Goal: Navigation & Orientation: Find specific page/section

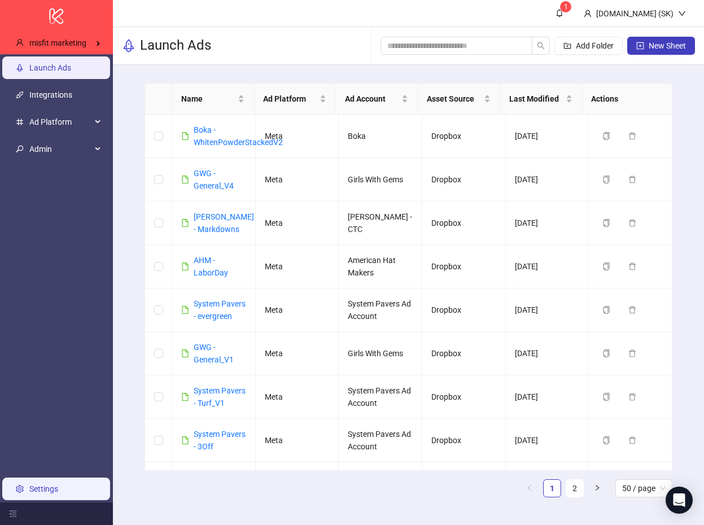
click at [58, 493] on link "Settings" at bounding box center [43, 488] width 29 height 9
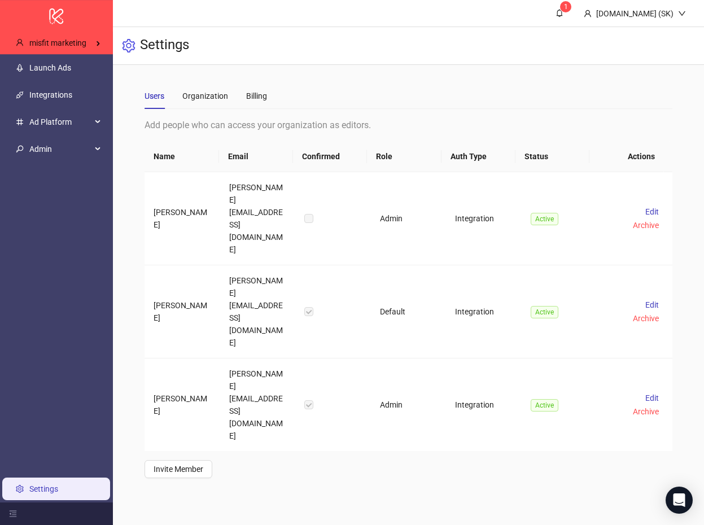
click at [218, 103] on div "Organization" at bounding box center [205, 96] width 46 height 26
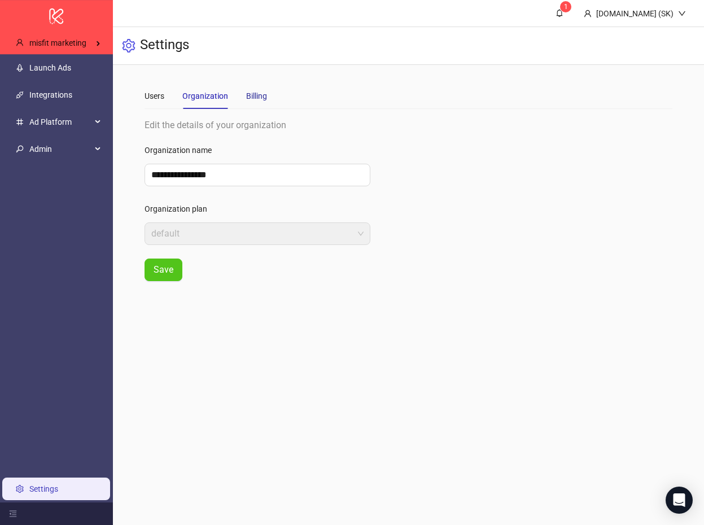
click at [249, 94] on div "Billing" at bounding box center [256, 96] width 21 height 12
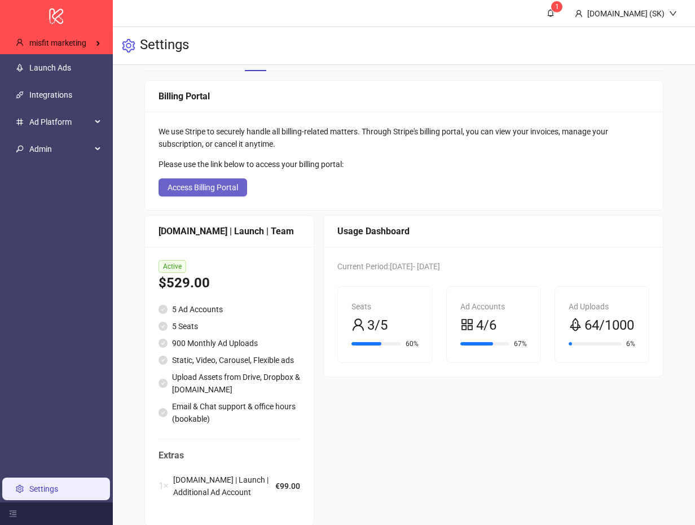
scroll to position [60, 0]
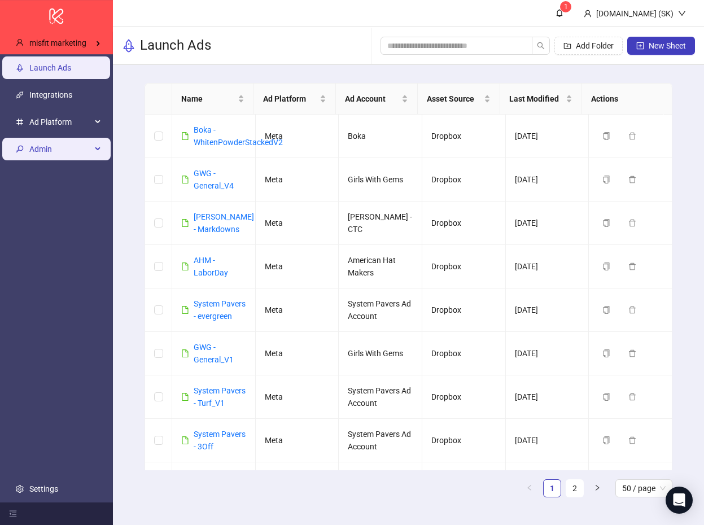
click at [80, 151] on span "Admin" at bounding box center [60, 149] width 62 height 23
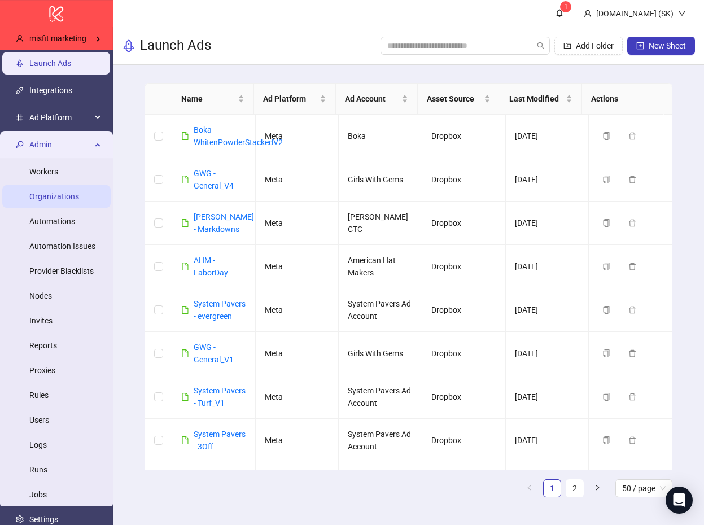
click at [69, 194] on link "Organizations" at bounding box center [54, 196] width 50 height 9
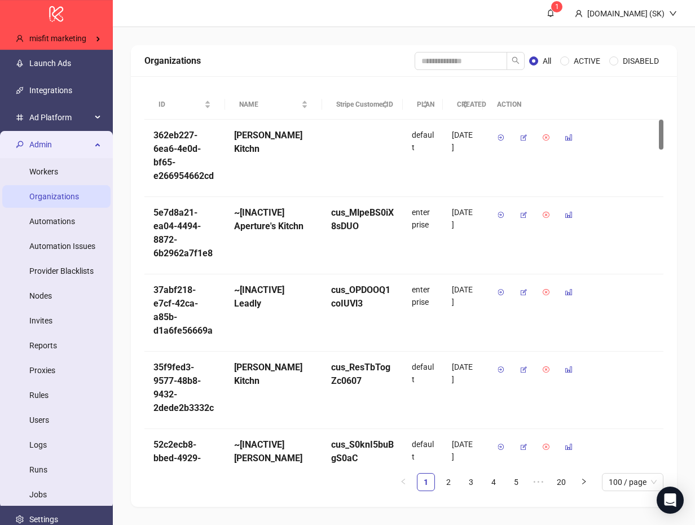
click at [315, 57] on div "Organizations" at bounding box center [279, 61] width 270 height 14
